Goal: Transaction & Acquisition: Purchase product/service

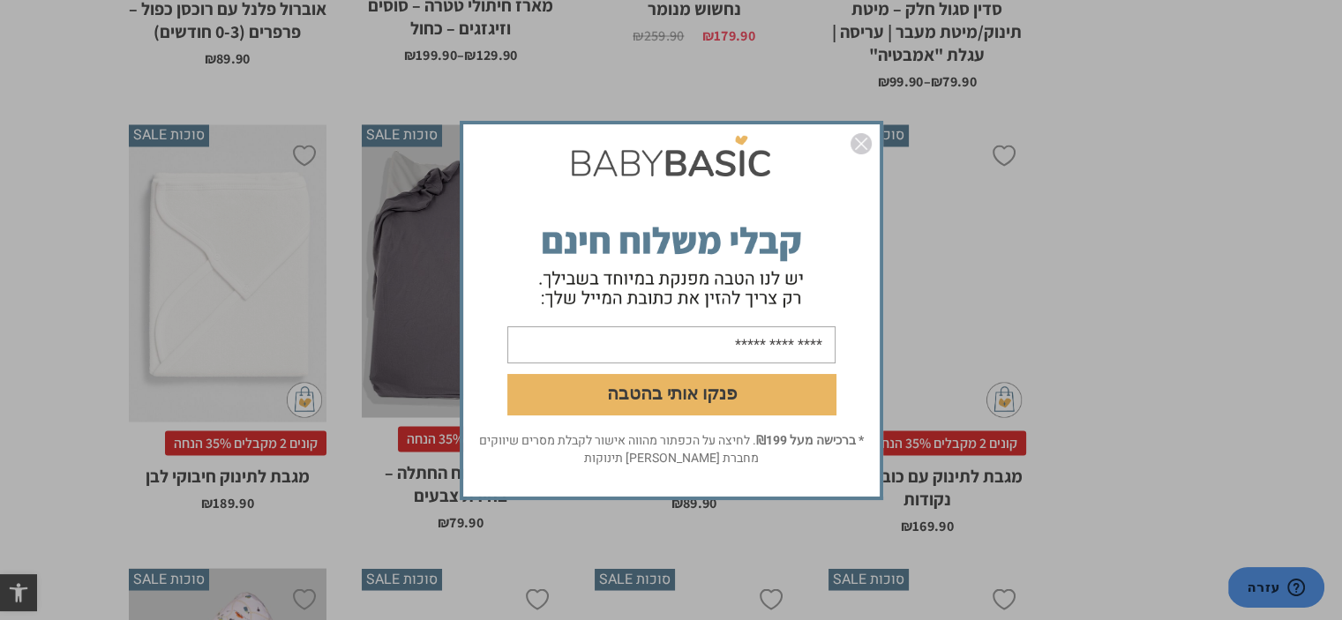
scroll to position [3705, 0]
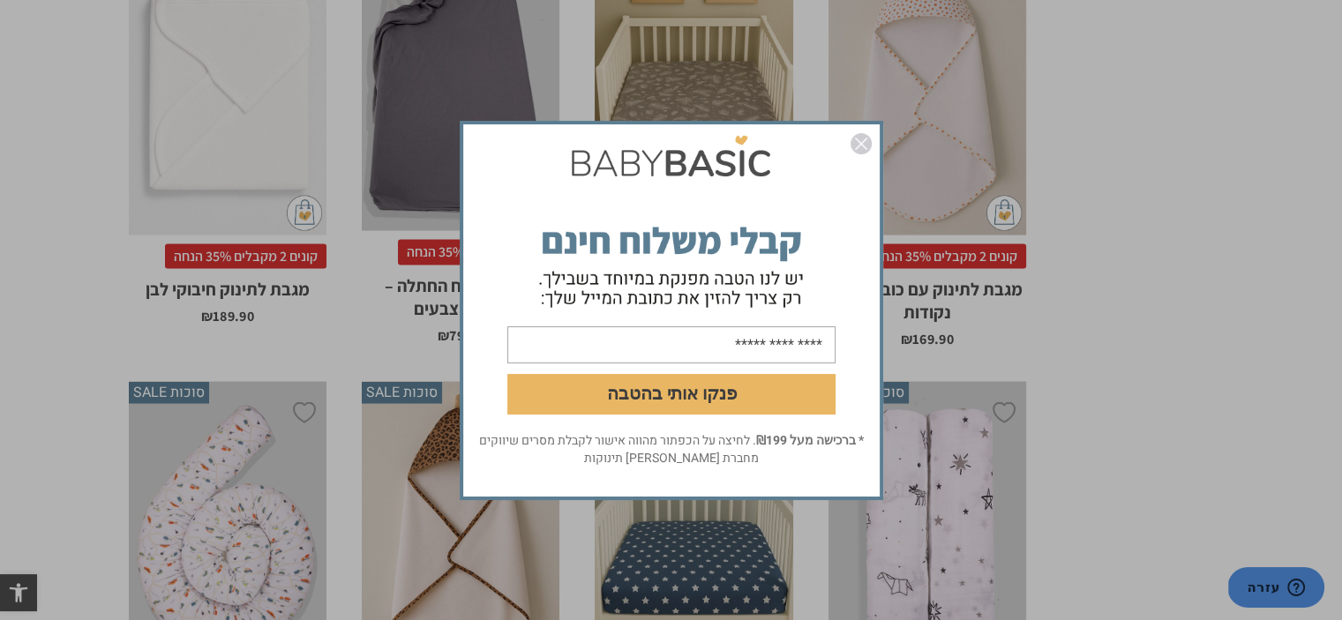
click at [861, 142] on img "סגור" at bounding box center [860, 143] width 21 height 21
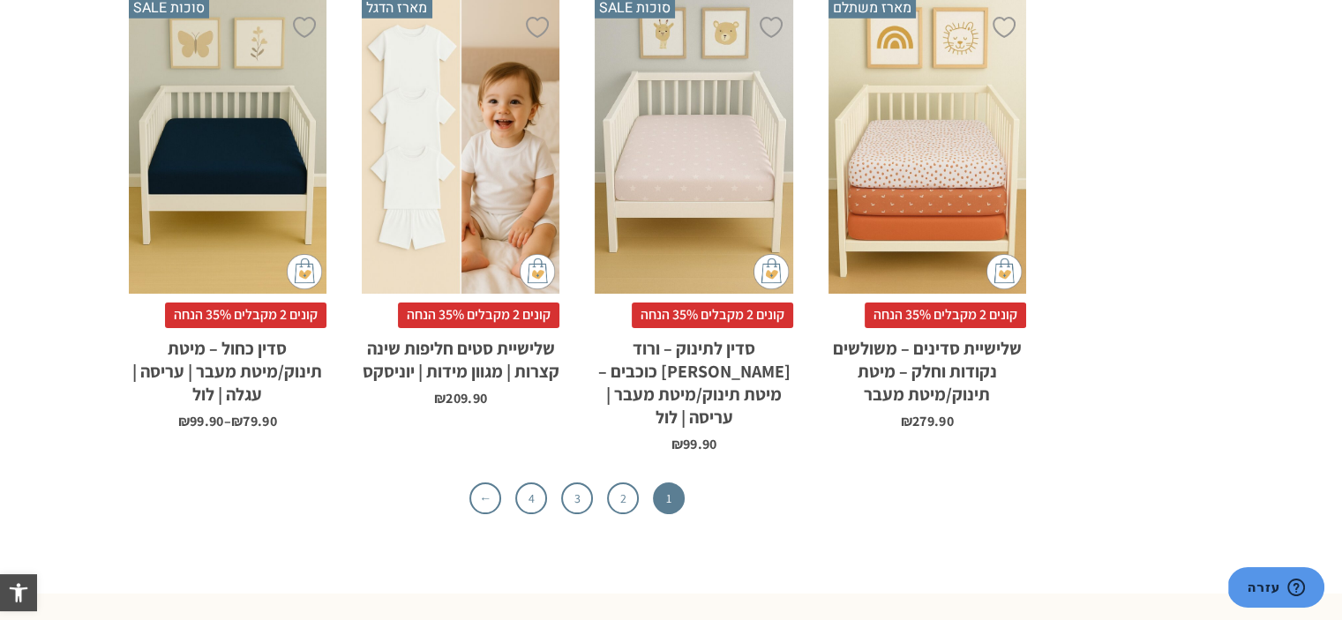
scroll to position [5646, 0]
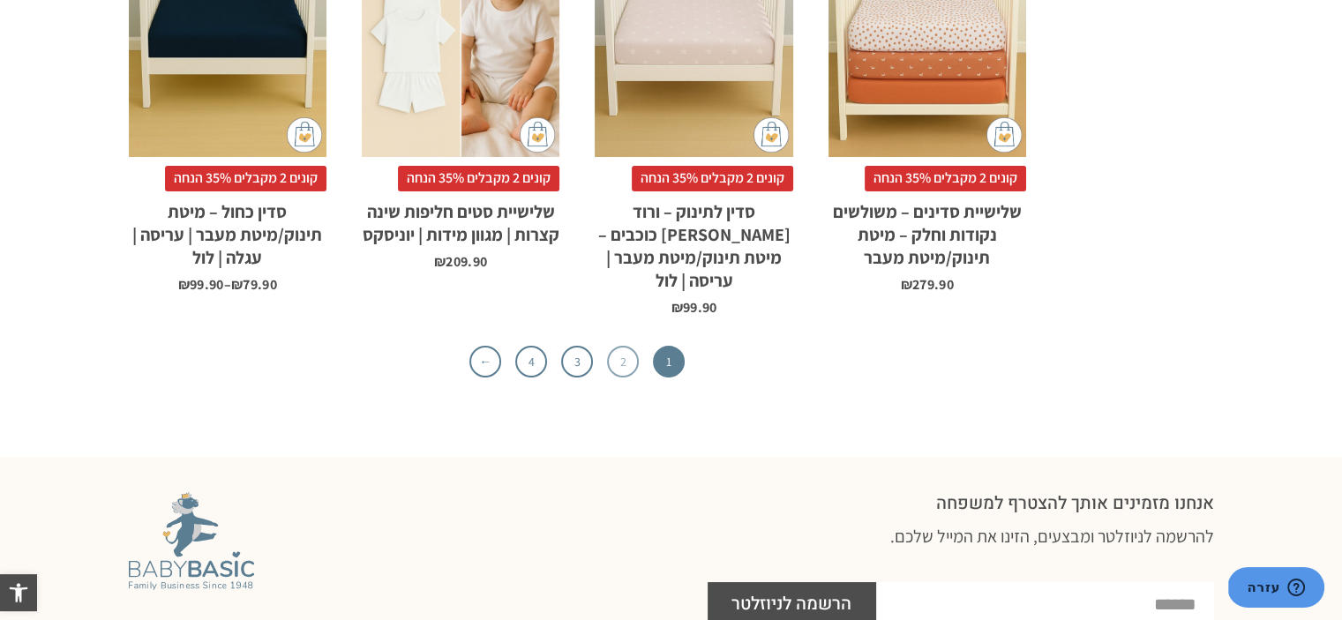
click at [617, 346] on link "2" at bounding box center [623, 362] width 32 height 32
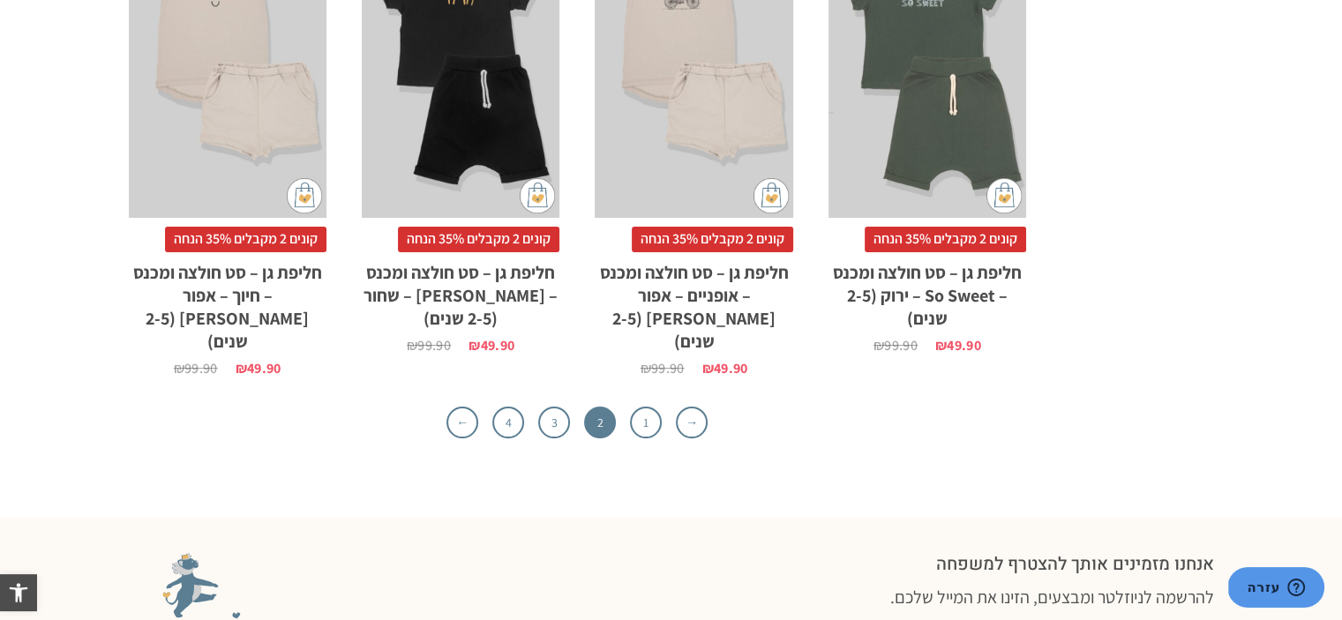
scroll to position [5646, 0]
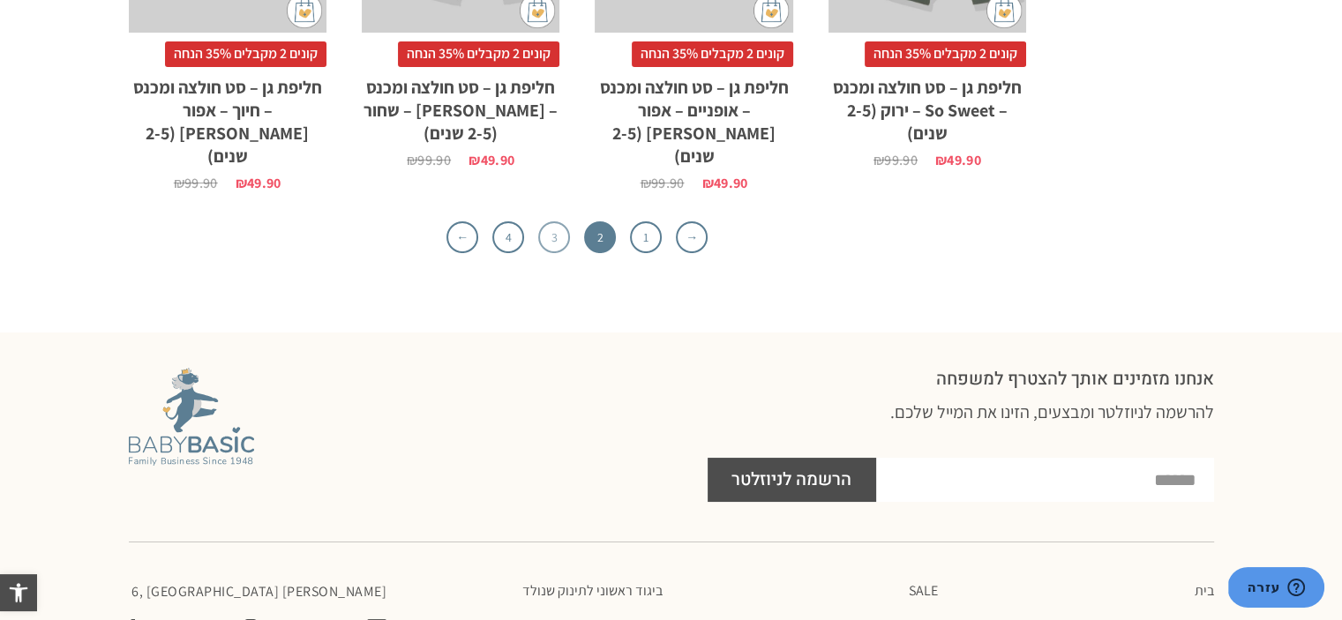
click at [555, 221] on link "3" at bounding box center [554, 237] width 32 height 32
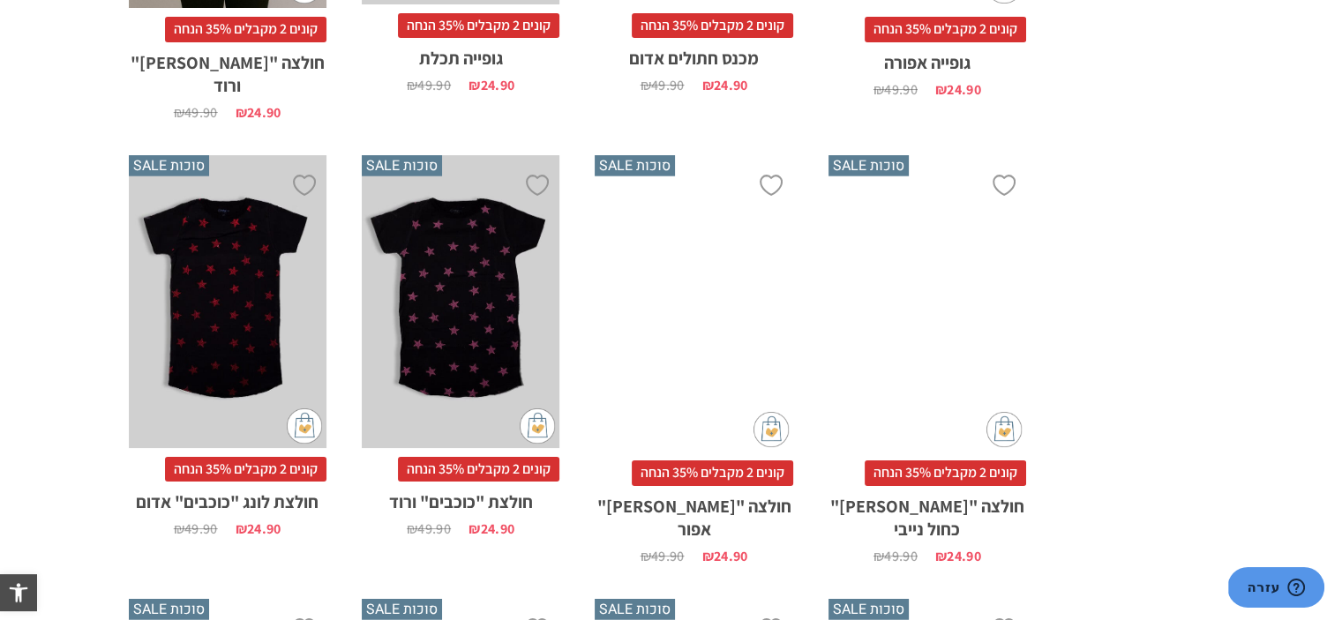
scroll to position [5056, 0]
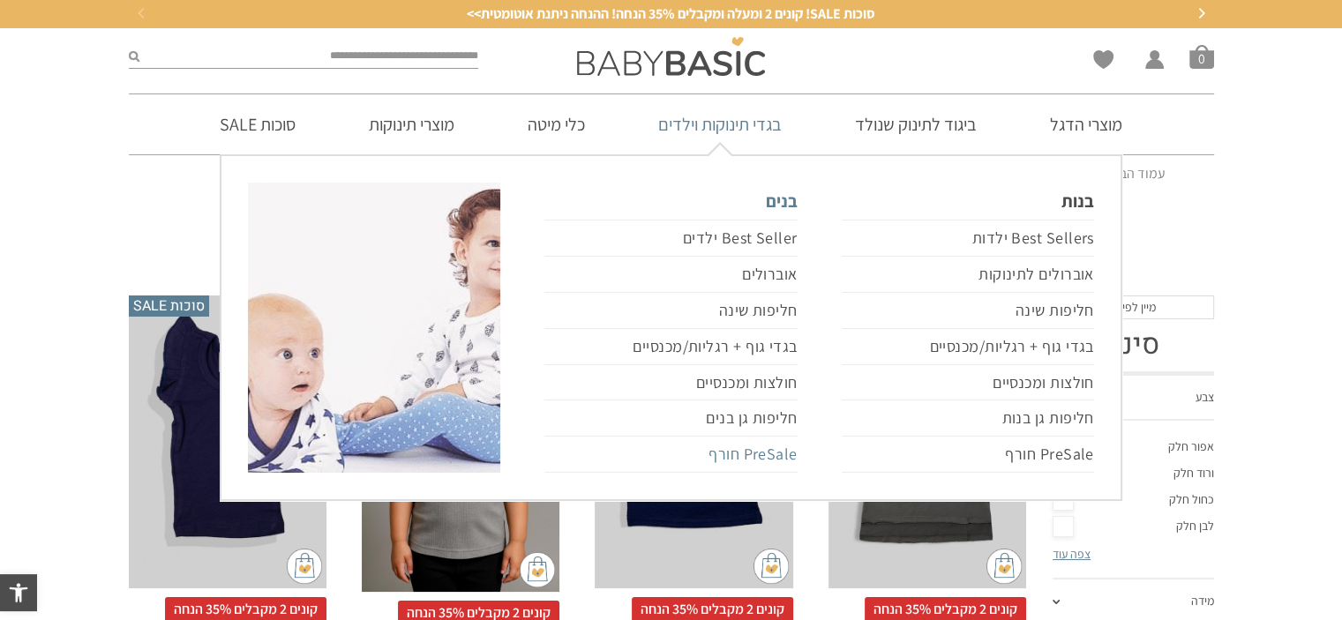
click at [769, 453] on link "PreSale חורף" at bounding box center [670, 455] width 252 height 36
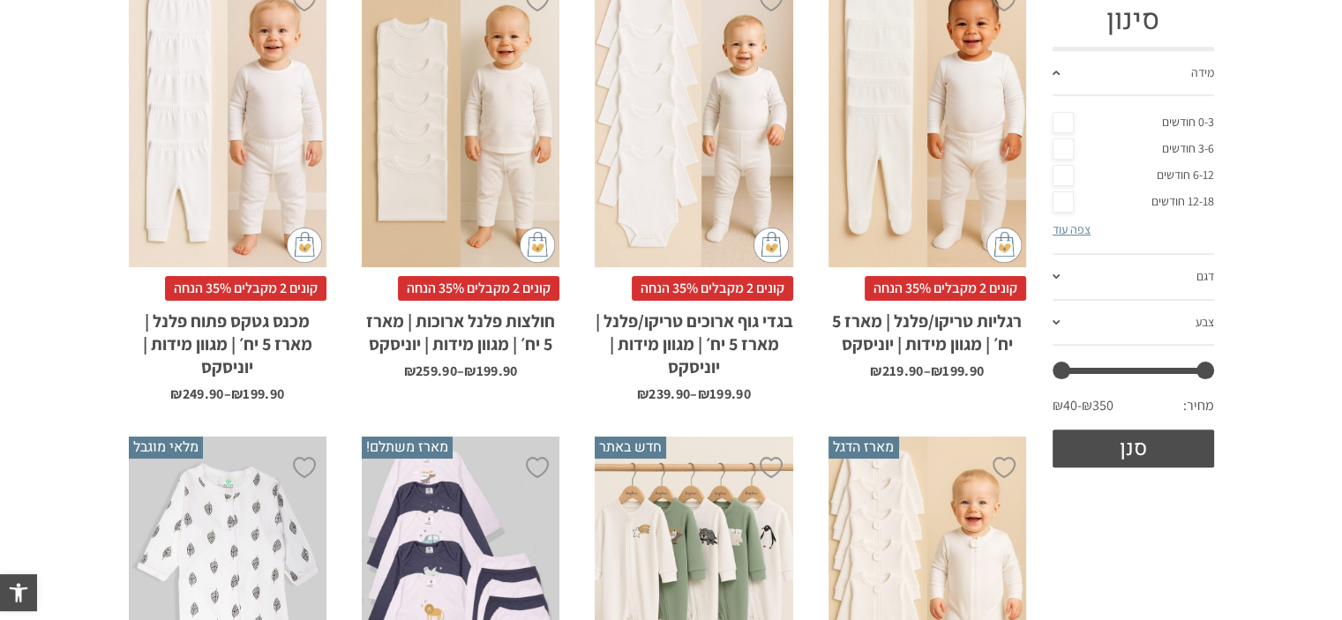
scroll to position [265, 0]
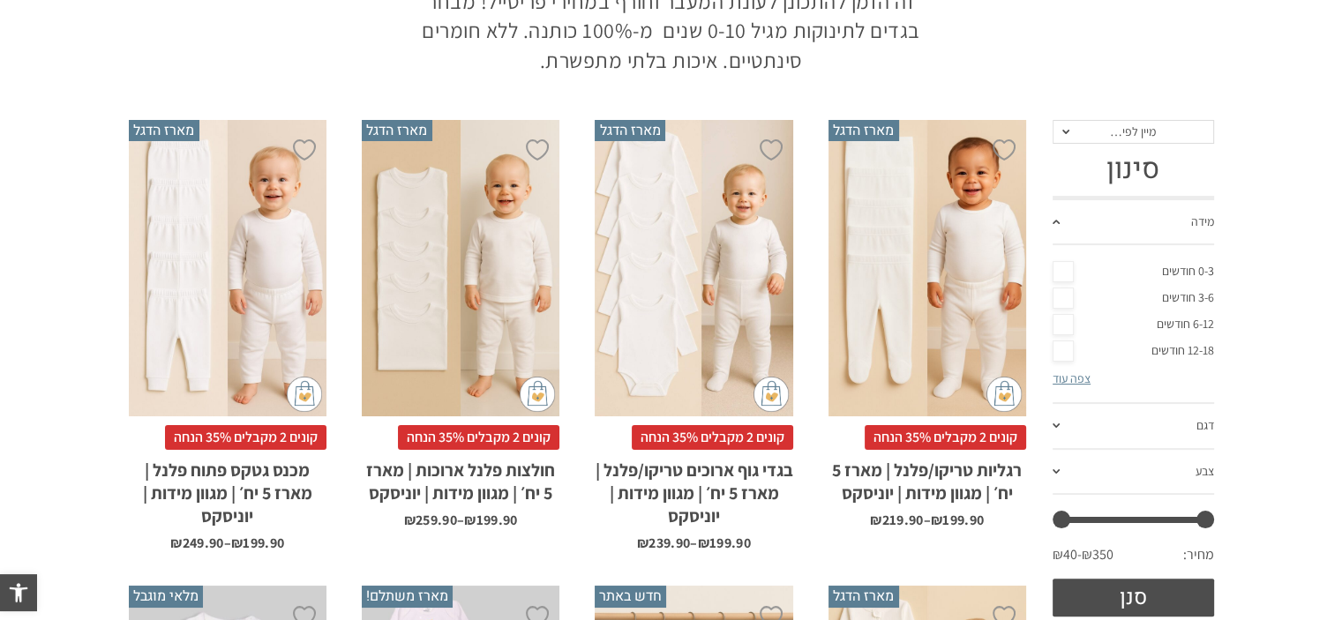
click at [1068, 379] on link "צפה עוד" at bounding box center [1071, 379] width 38 height 16
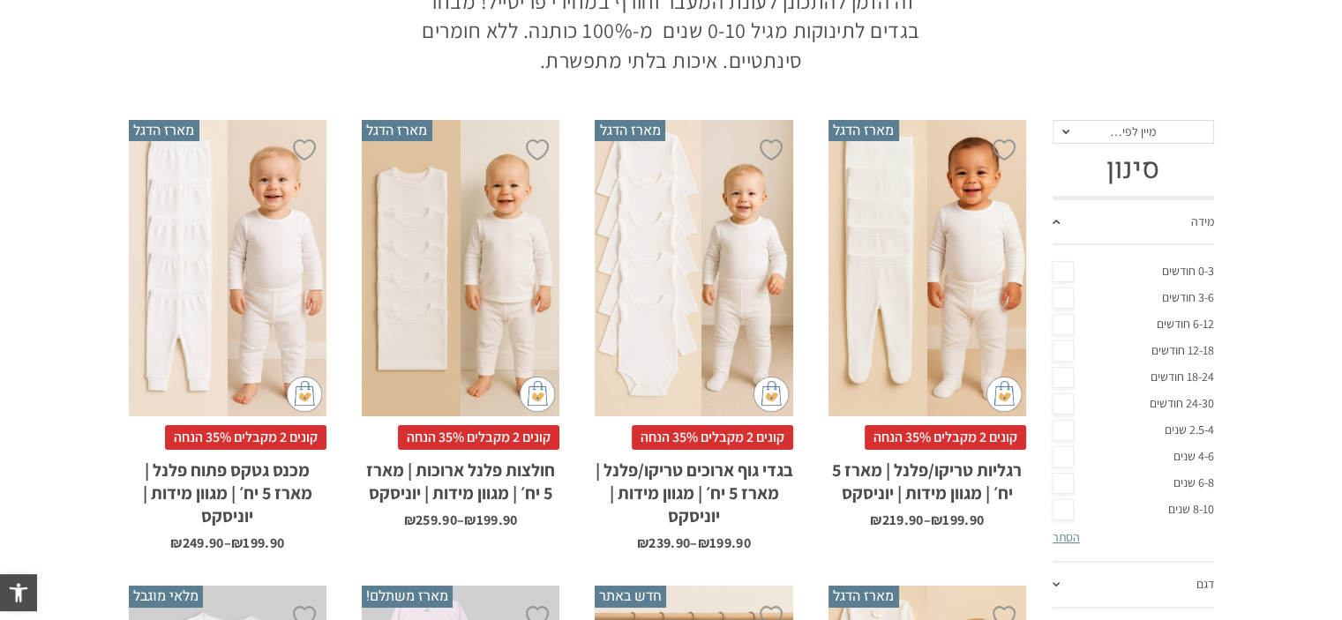
scroll to position [0, 0]
click at [1180, 428] on link "2.5-4 שנים" at bounding box center [1132, 430] width 161 height 26
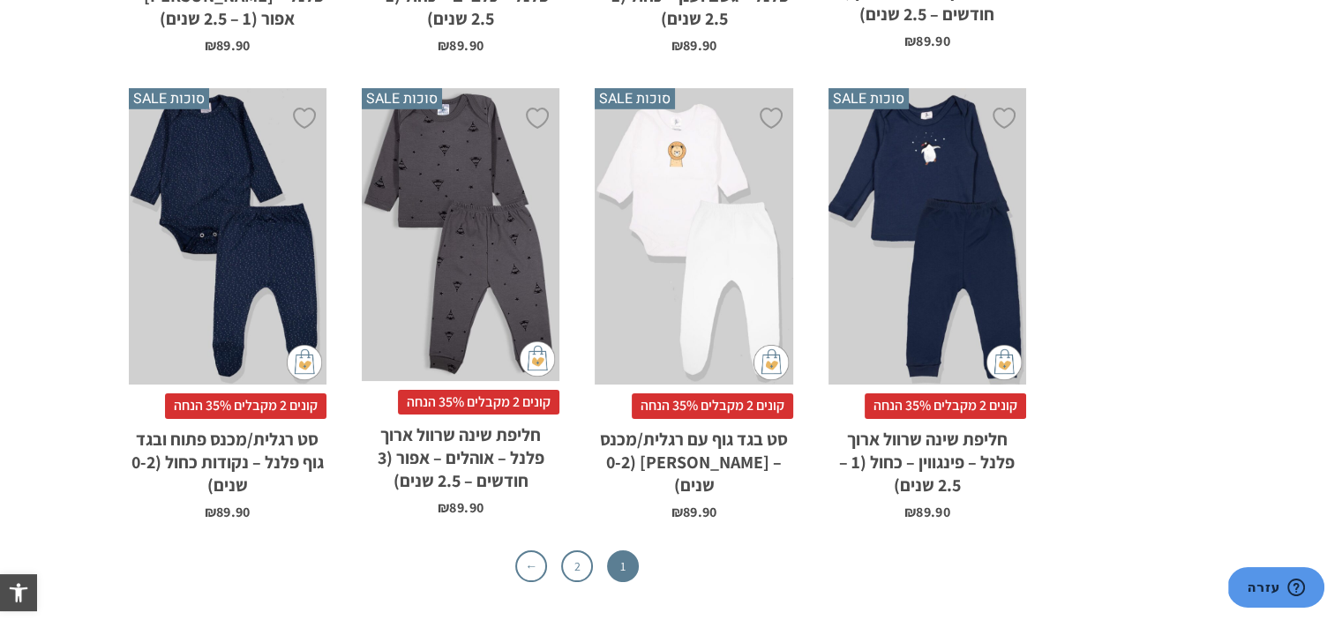
scroll to position [5558, 0]
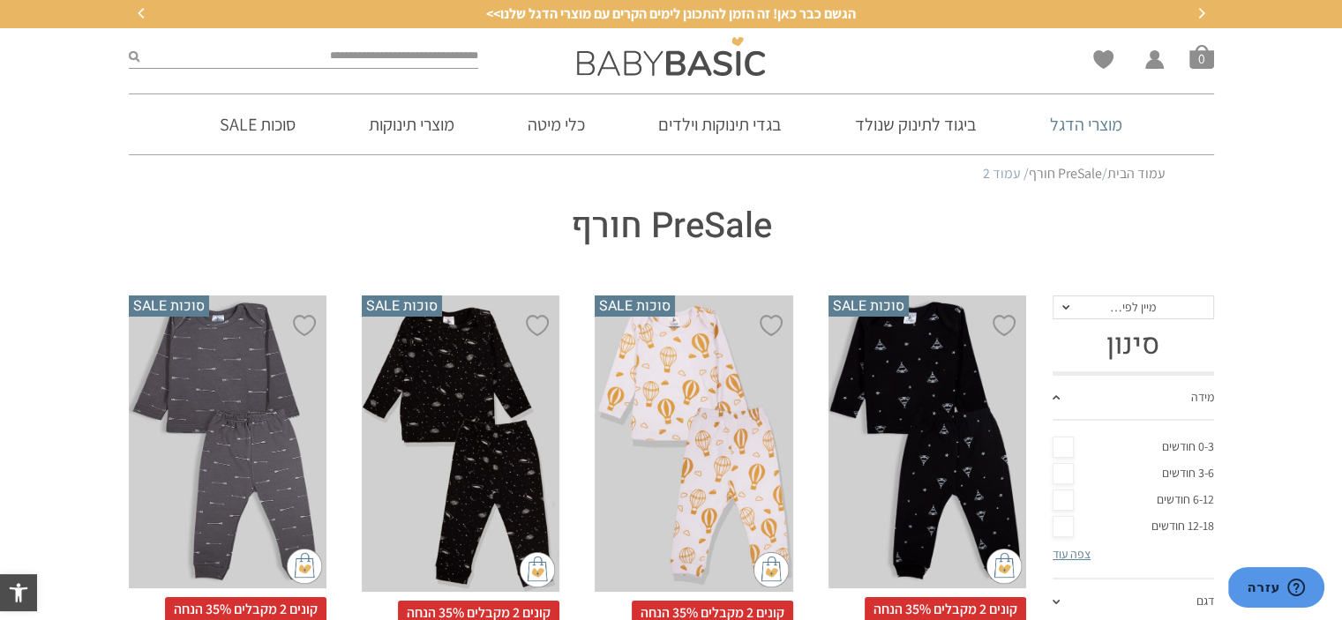
click at [1097, 125] on link "מוצרי הדגל" at bounding box center [1085, 124] width 125 height 60
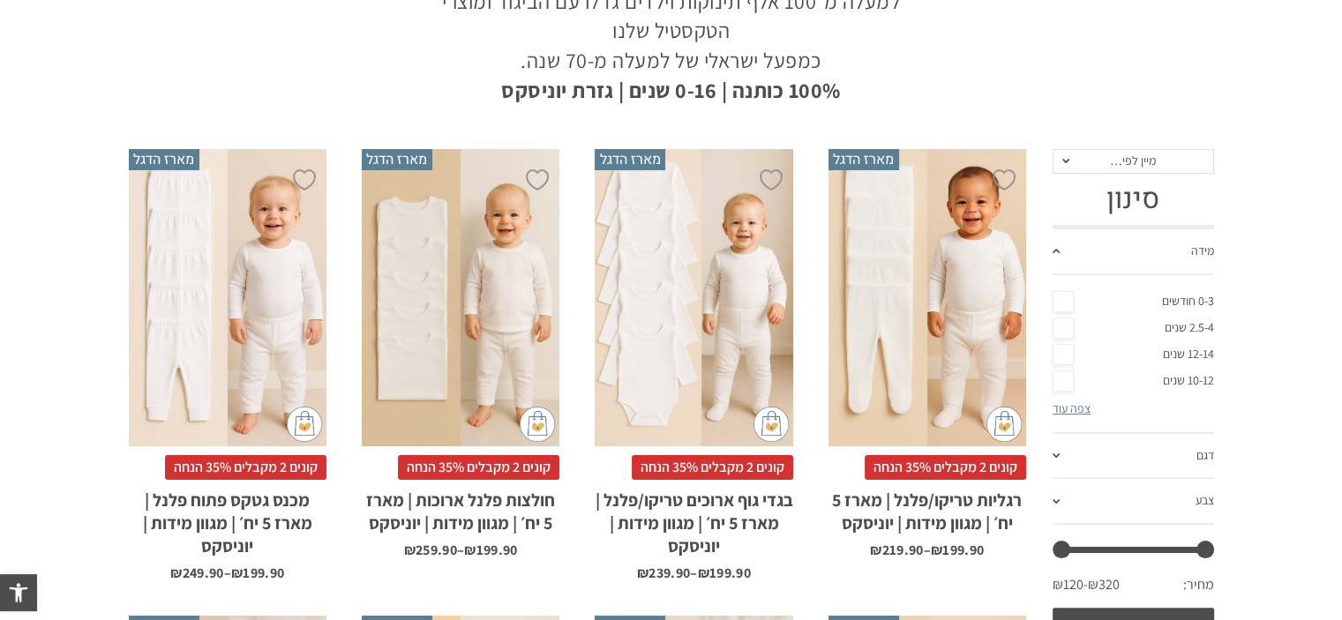
click at [1064, 409] on link "צפה עוד" at bounding box center [1071, 409] width 38 height 16
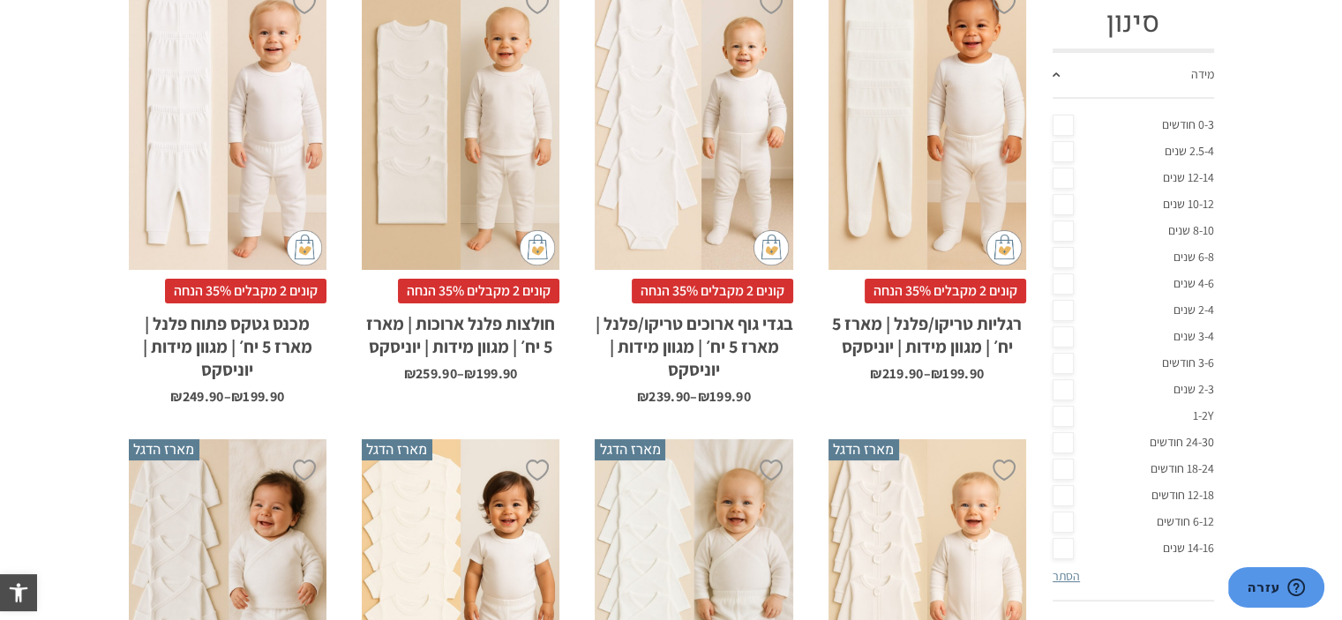
click at [1191, 333] on link "3-4 שנים" at bounding box center [1132, 337] width 161 height 26
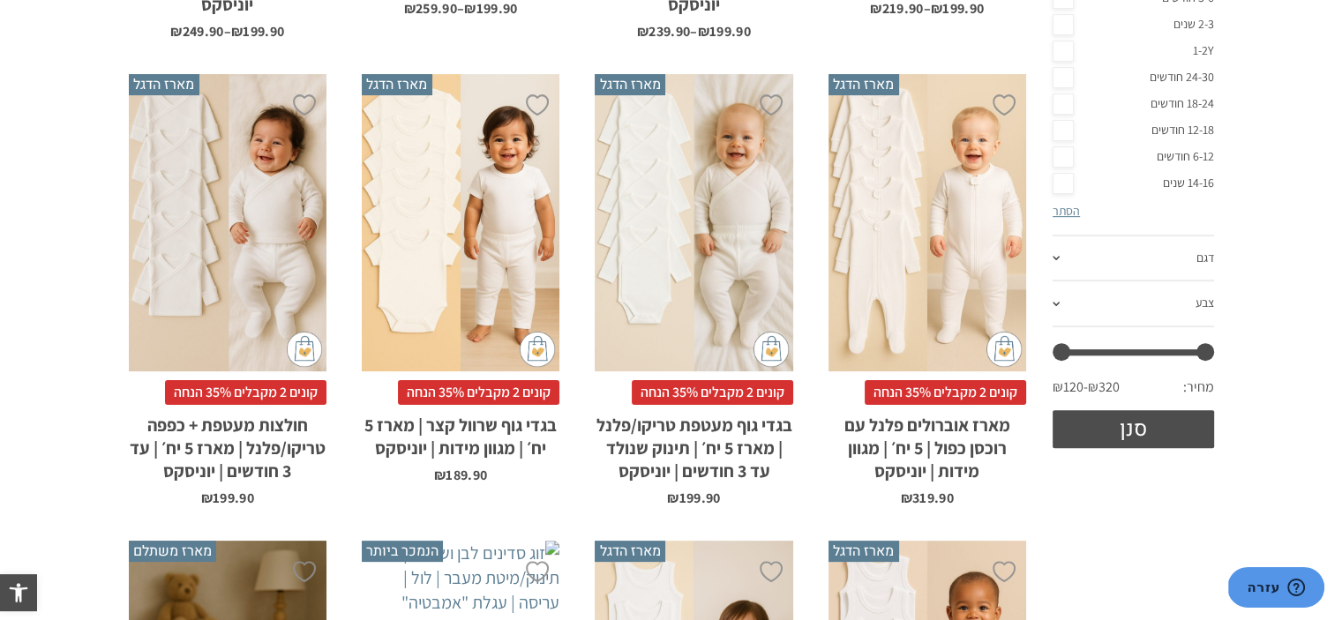
scroll to position [882, 0]
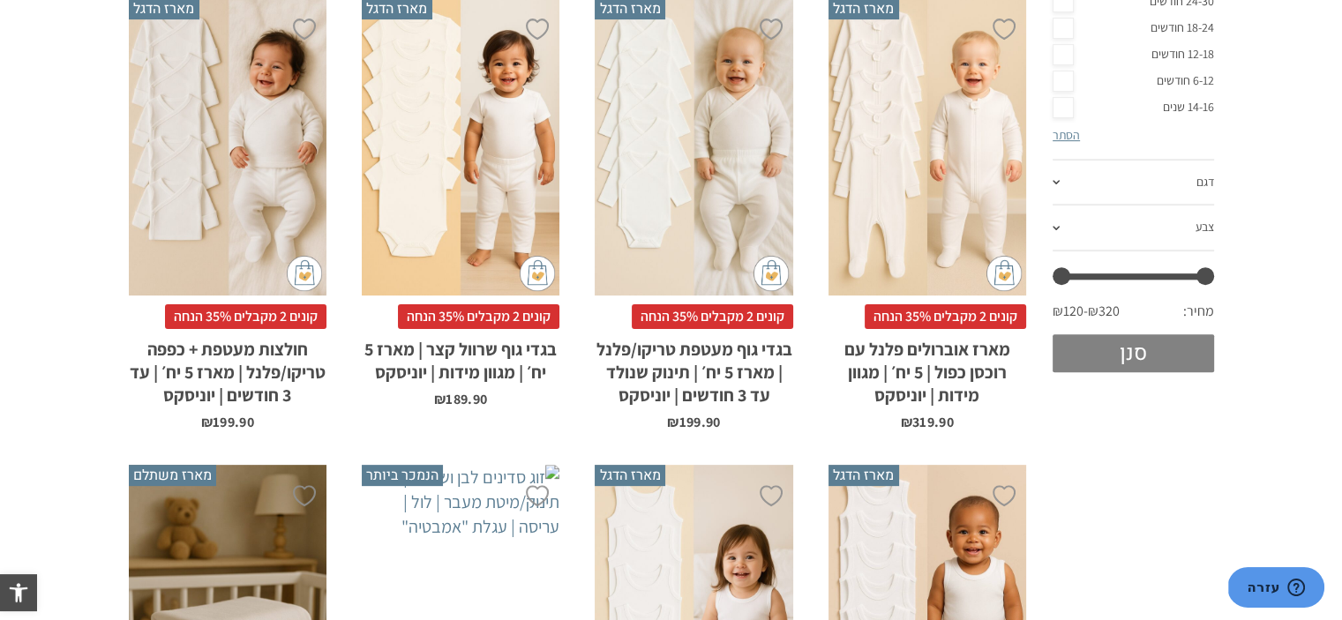
click at [1128, 344] on button "סנן" at bounding box center [1132, 353] width 161 height 38
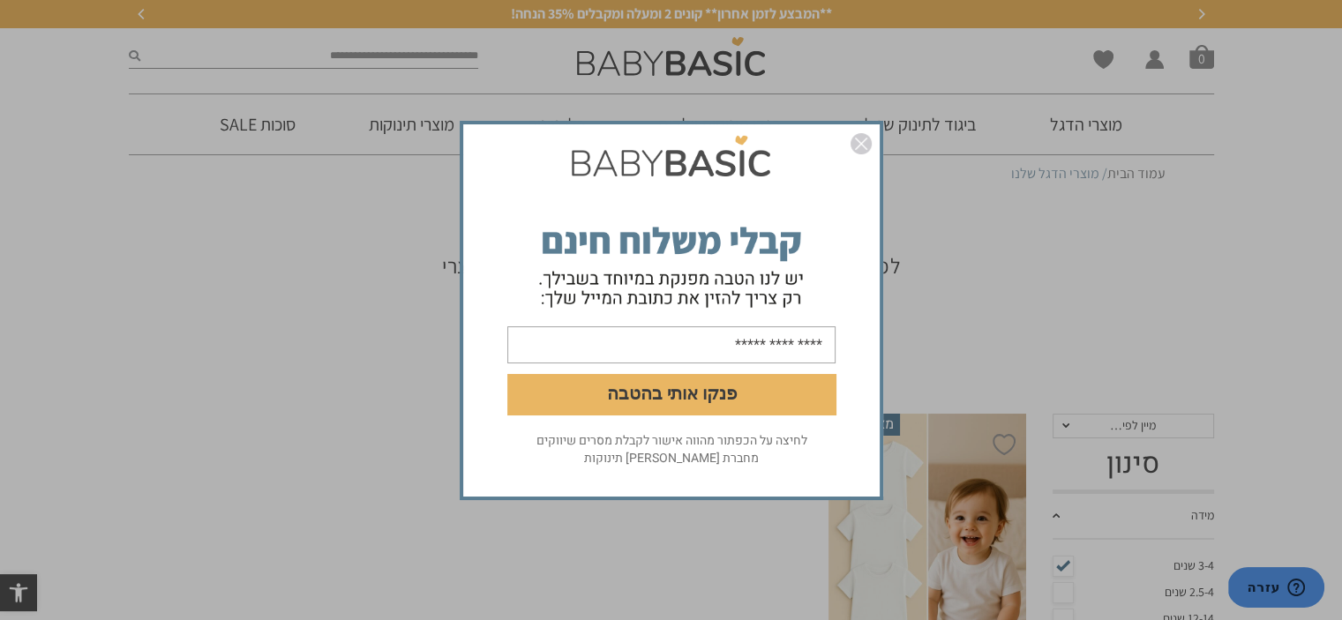
click at [861, 142] on img "סגור" at bounding box center [860, 143] width 21 height 21
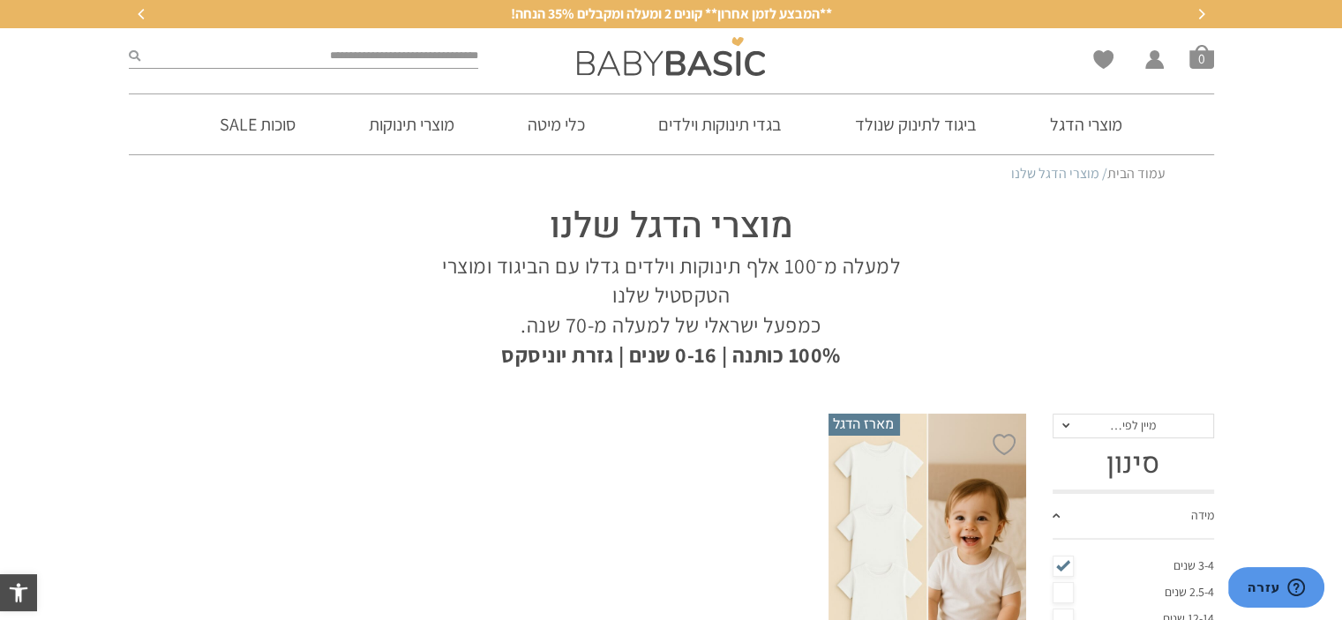
click at [466, 56] on input "search" at bounding box center [309, 56] width 339 height 23
type input "**********"
click at [129, 45] on button "submit" at bounding box center [134, 56] width 11 height 23
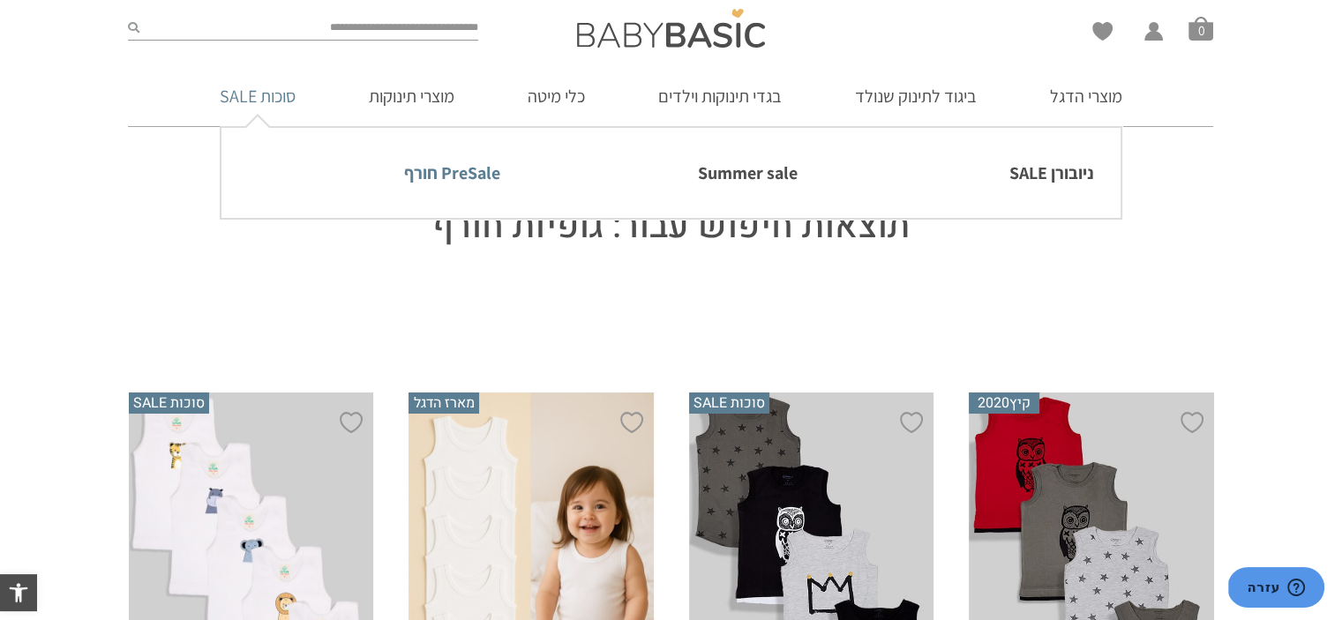
click at [455, 174] on link "PreSale חורף" at bounding box center [374, 172] width 252 height 37
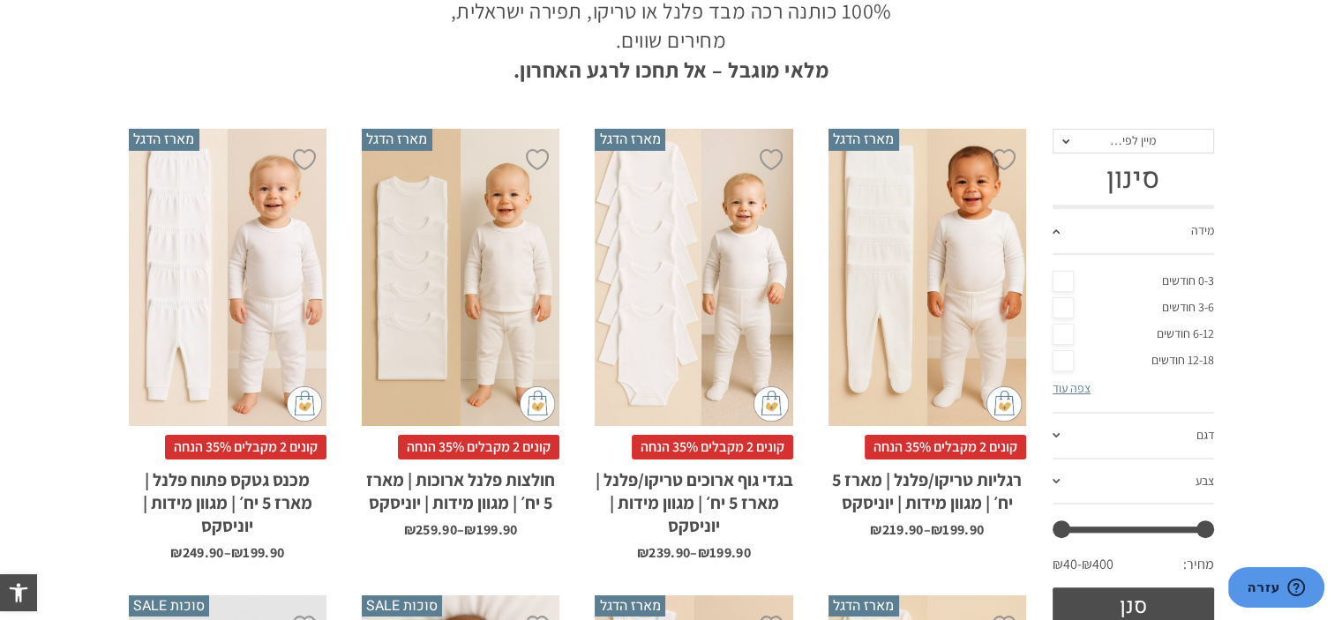
click at [504, 445] on span "קונים 2 מקבלים 35% הנחה" at bounding box center [478, 447] width 161 height 25
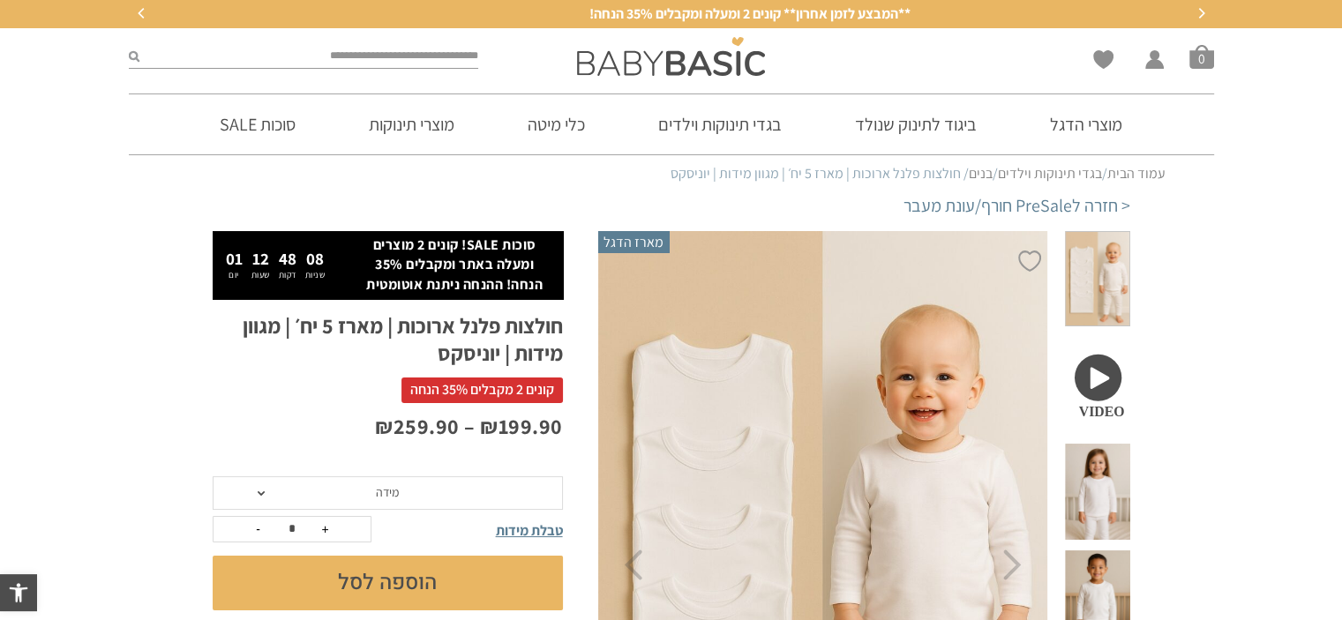
scroll to position [176, 0]
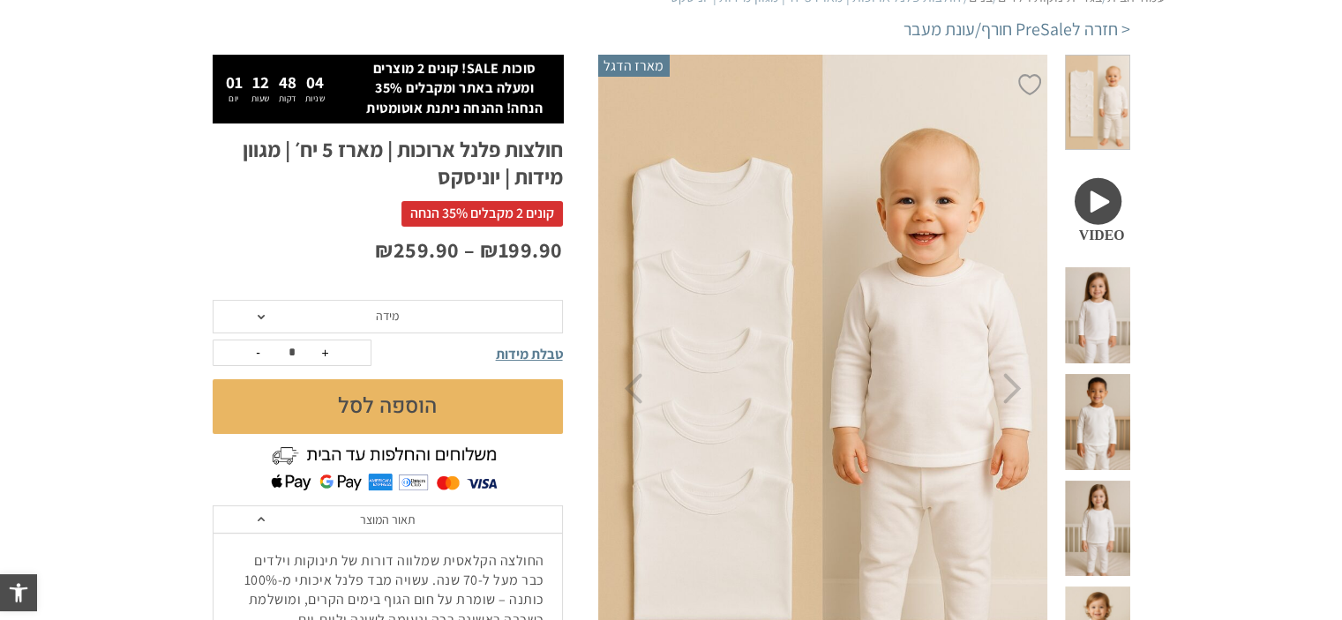
click at [260, 318] on span at bounding box center [261, 317] width 7 height 4
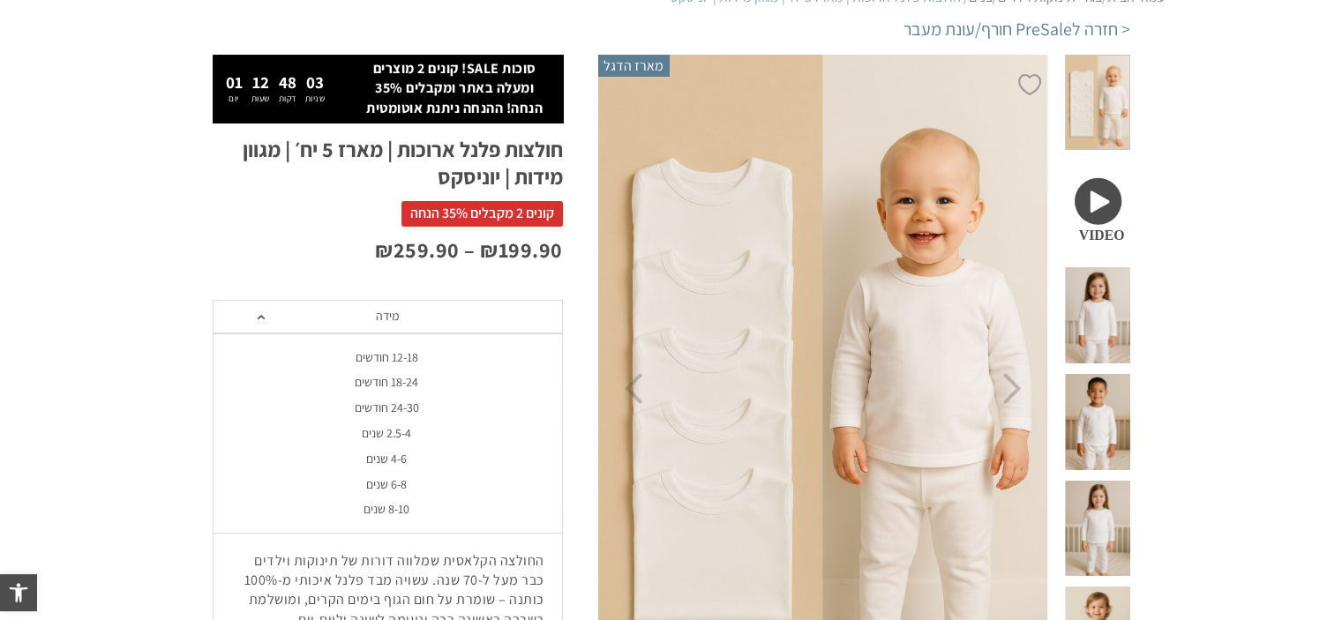
scroll to position [0, 0]
click at [386, 434] on div "2.5-4 שנים" at bounding box center [387, 433] width 350 height 15
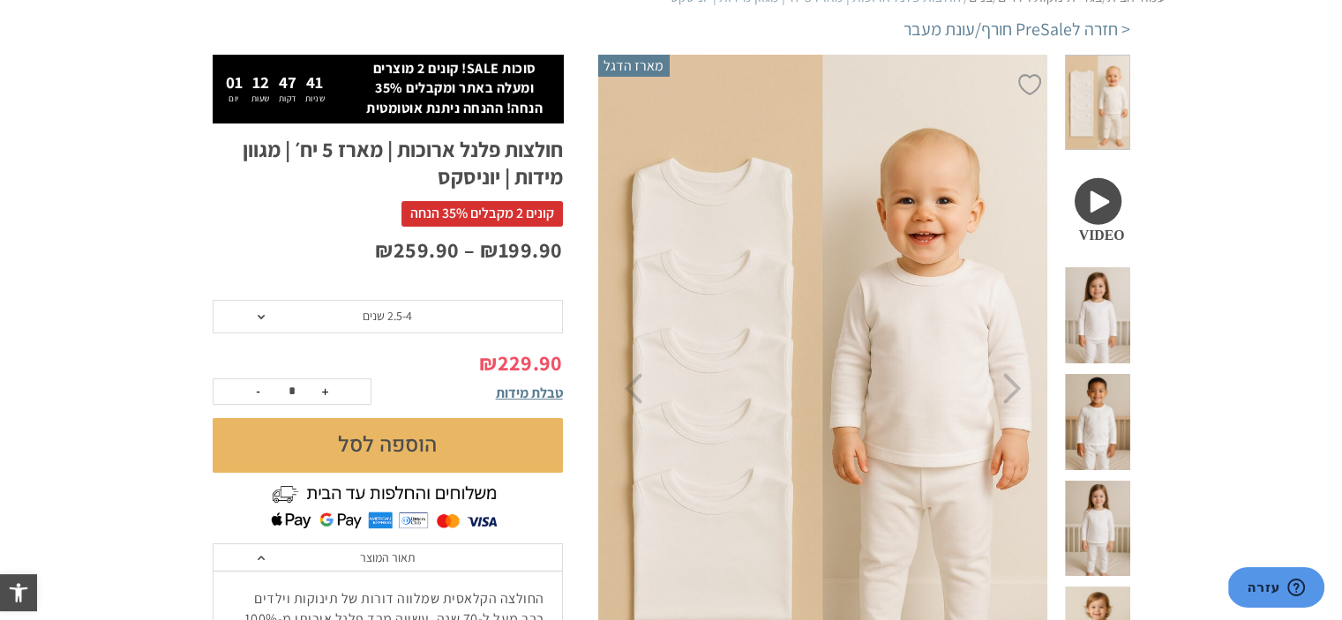
click at [386, 440] on button "הוספה לסל" at bounding box center [388, 445] width 350 height 55
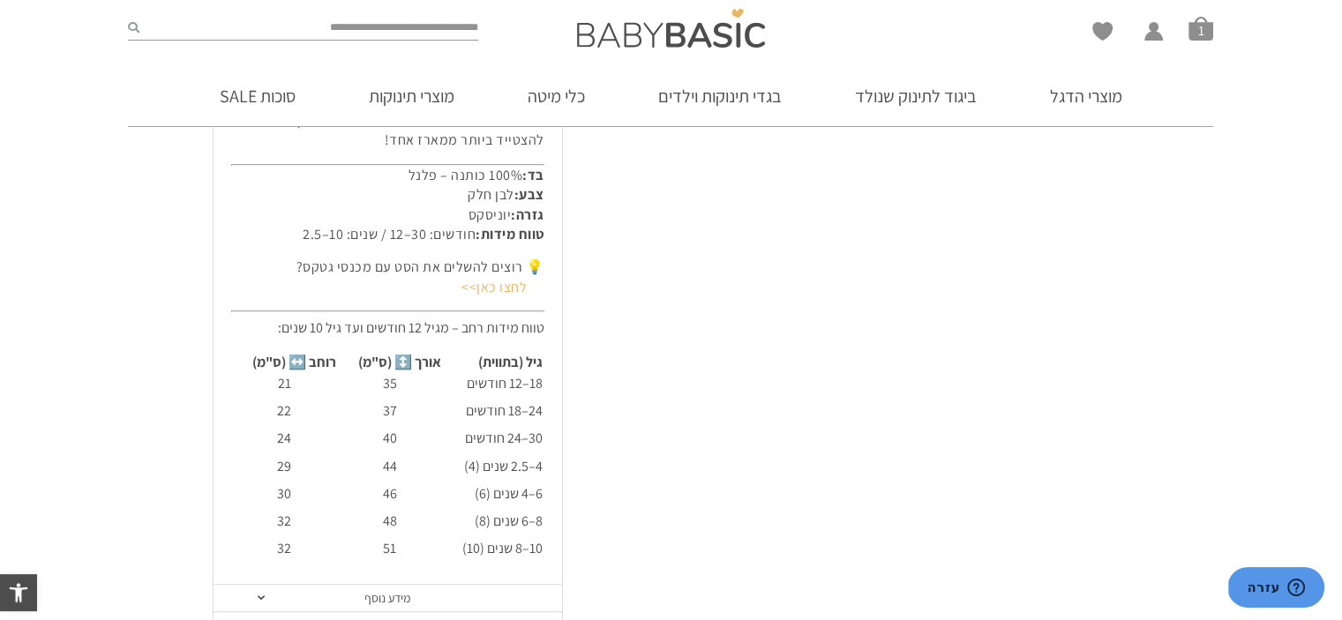
scroll to position [970, 0]
